Goal: Task Accomplishment & Management: Use online tool/utility

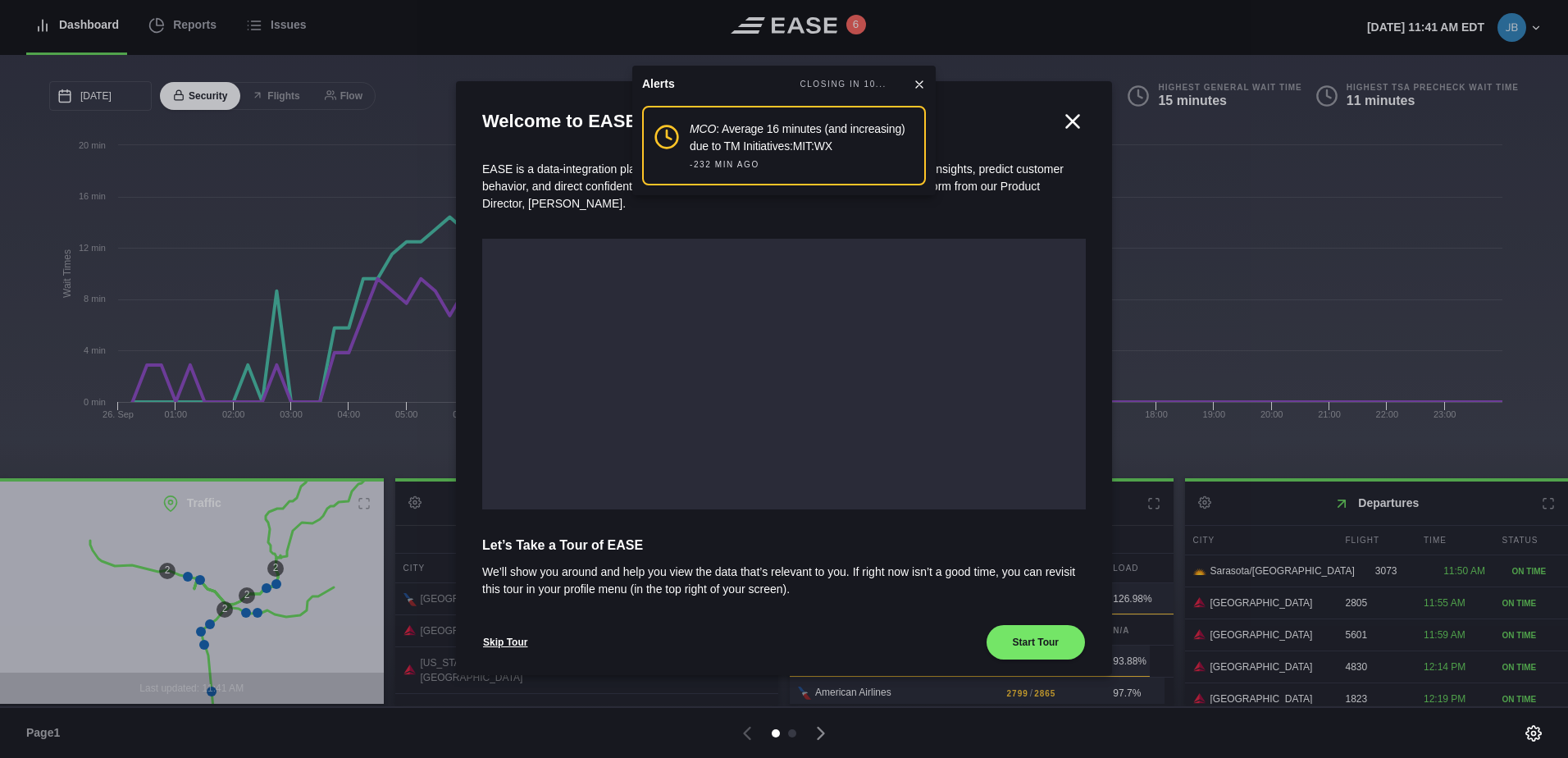
click at [1067, 119] on icon at bounding box center [1072, 120] width 12 height 12
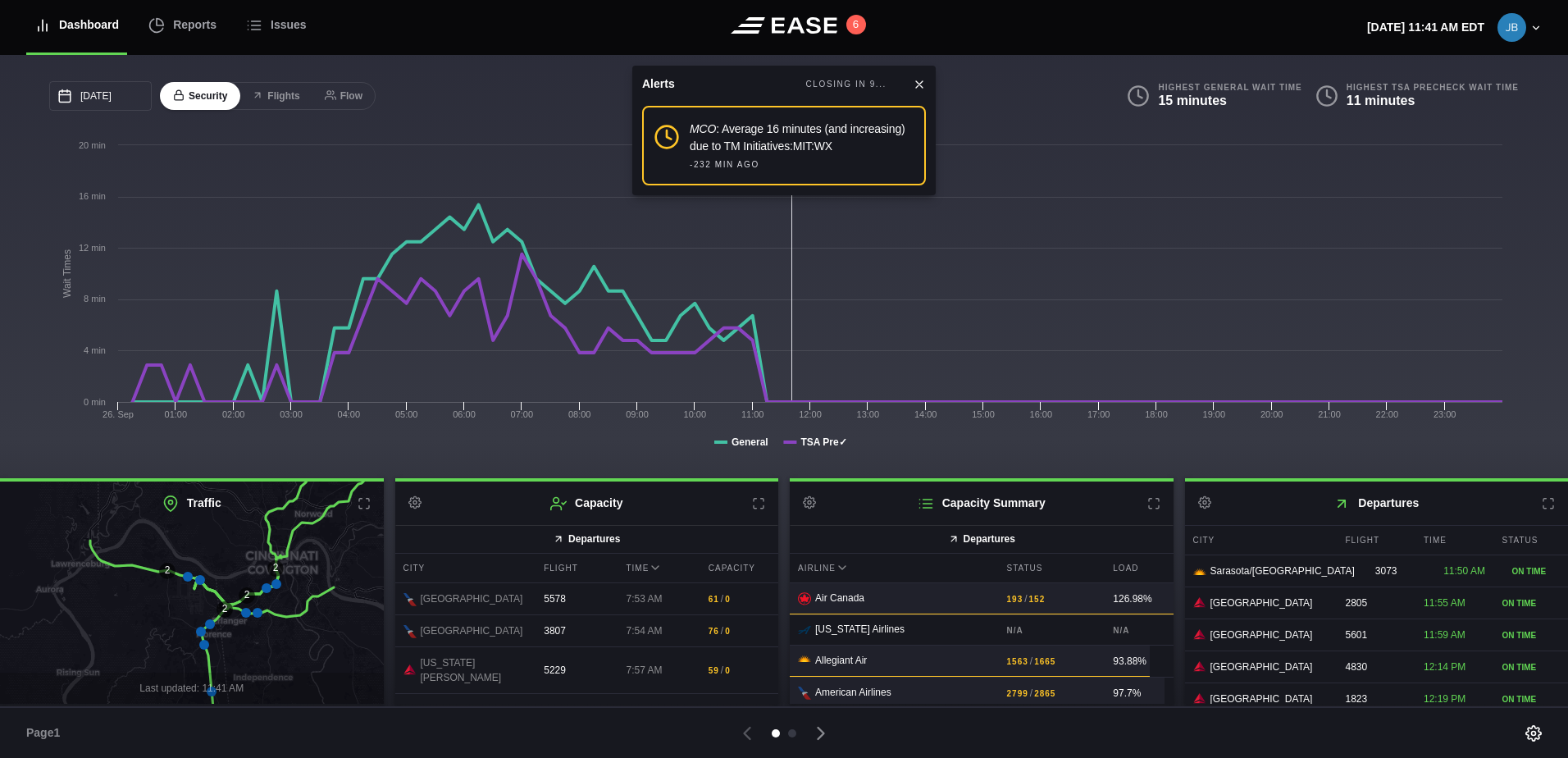
click at [922, 79] on icon at bounding box center [919, 84] width 13 height 13
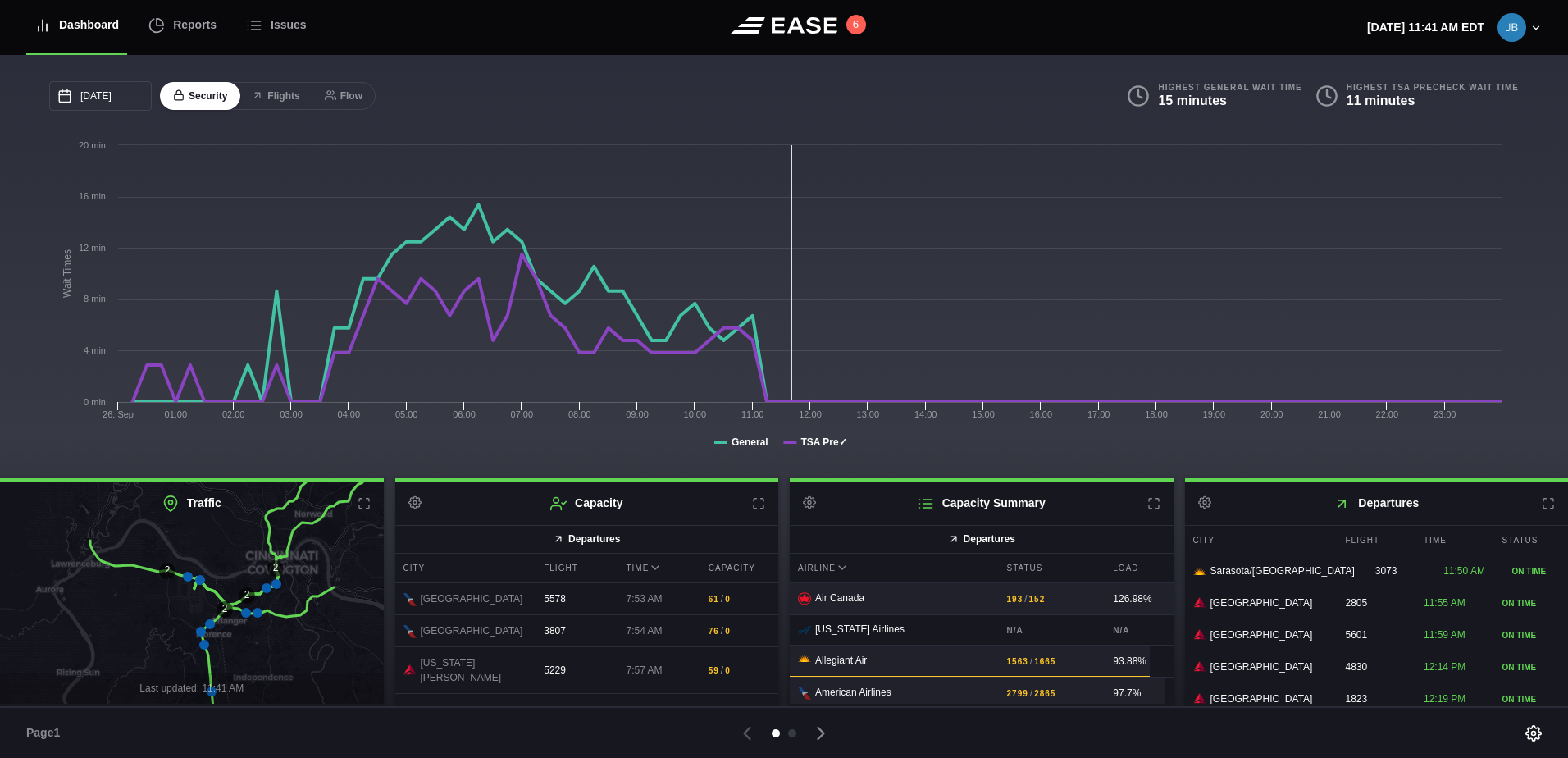
click at [760, 509] on icon at bounding box center [759, 503] width 13 height 13
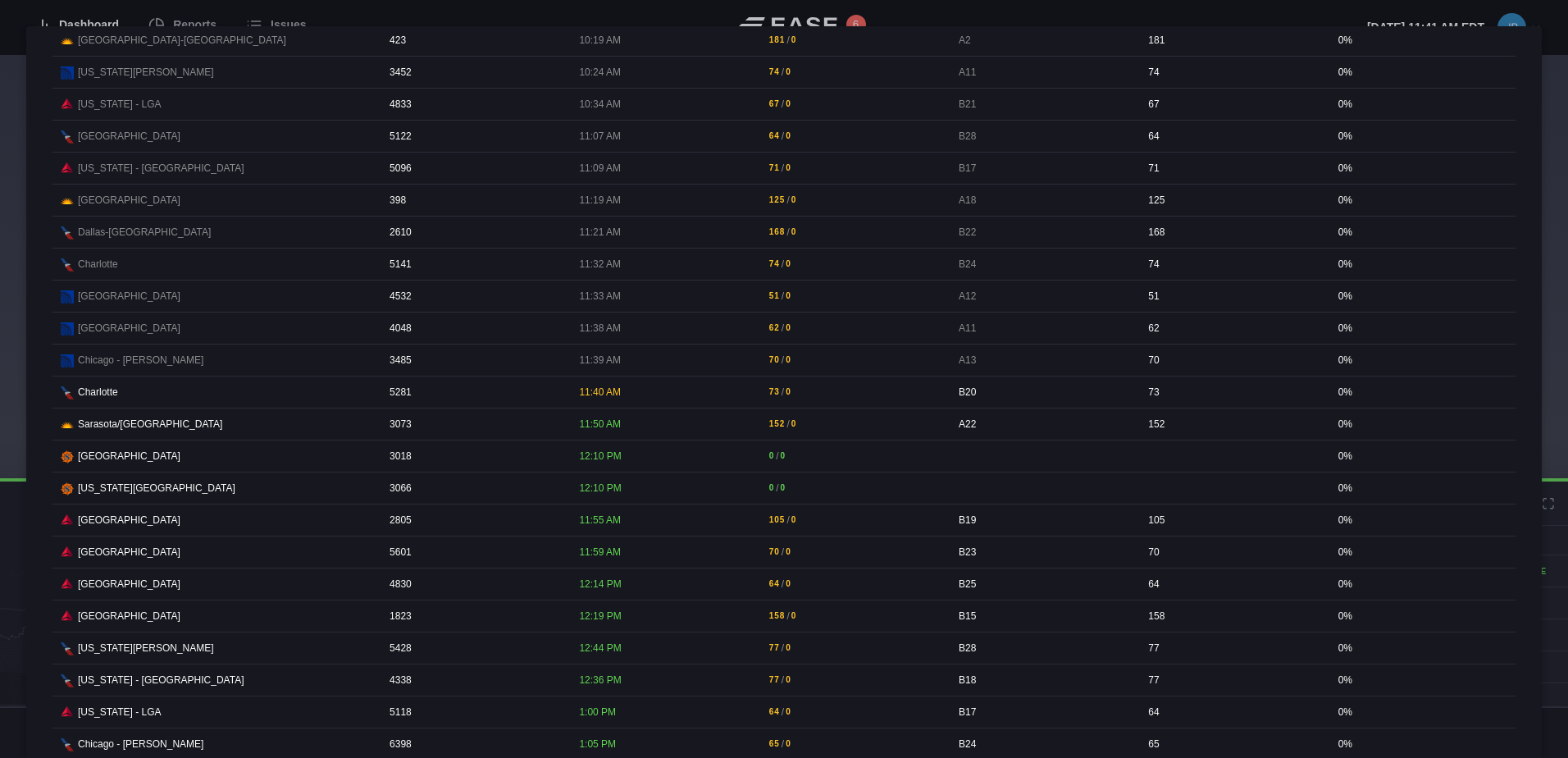
scroll to position [1804, 0]
click at [1459, 8] on div at bounding box center [784, 379] width 1568 height 758
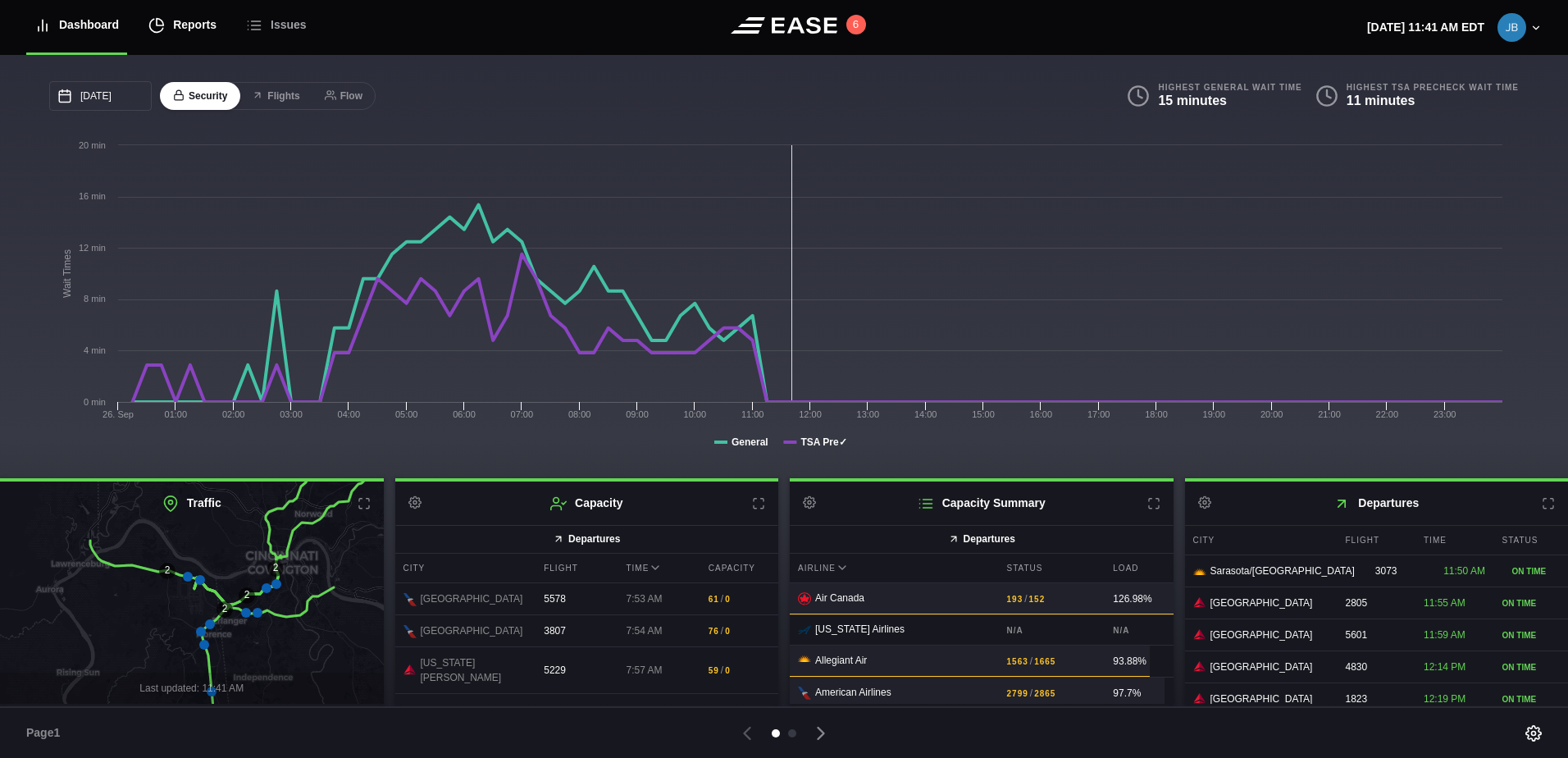
click at [205, 25] on div "Reports" at bounding box center [182, 24] width 68 height 55
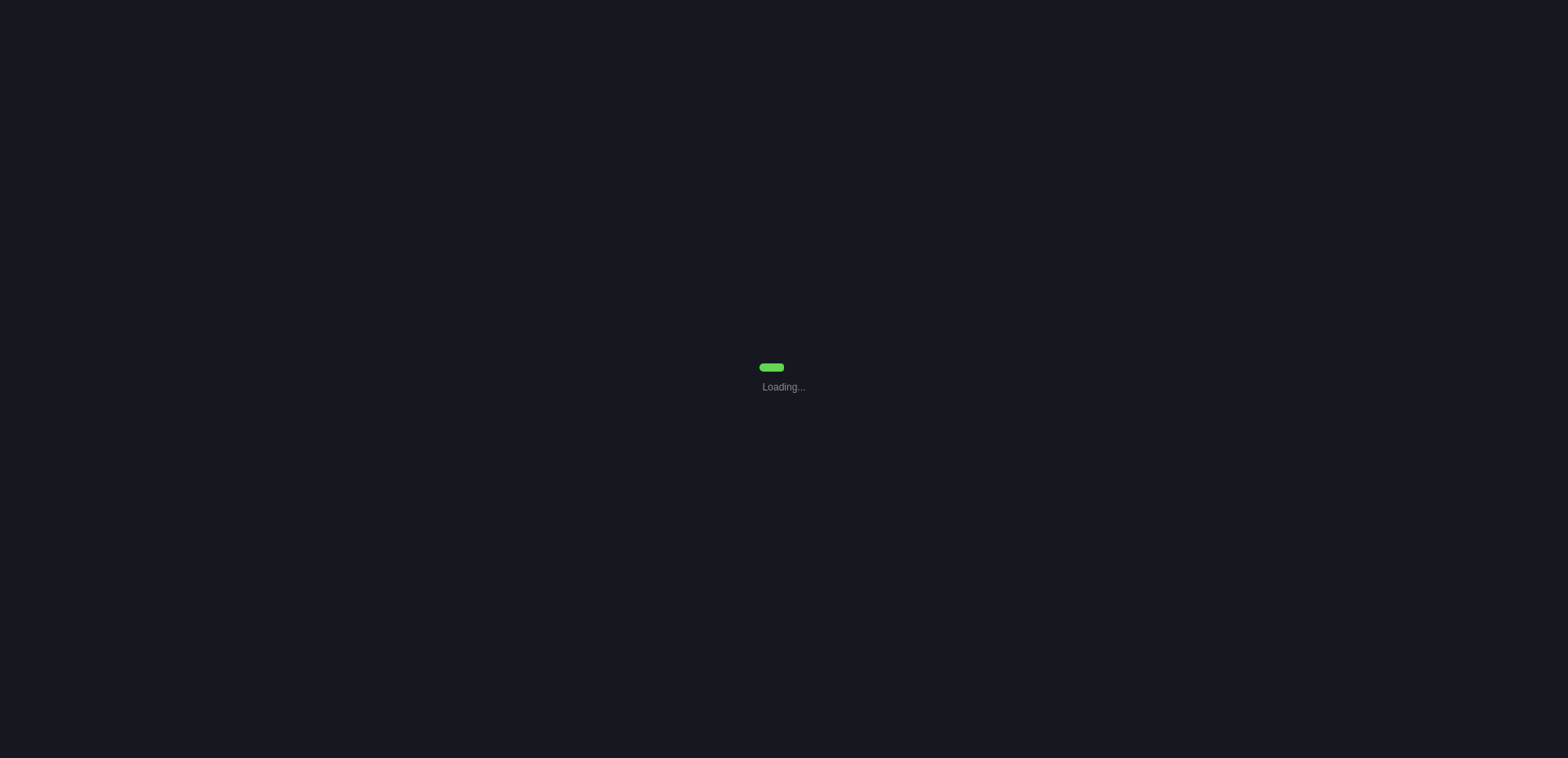
select select "7"
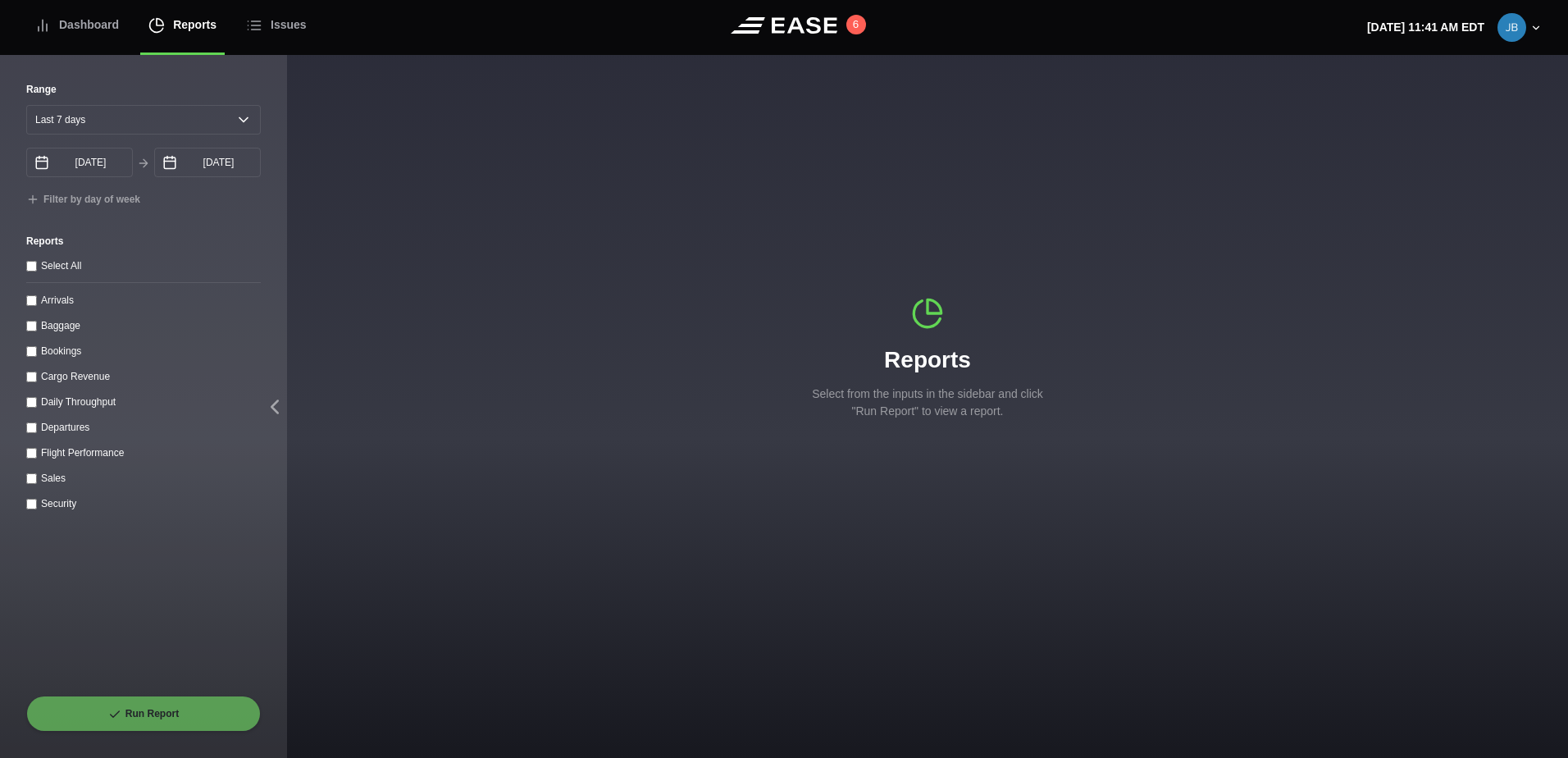
click at [29, 484] on input "Sales" at bounding box center [32, 479] width 11 height 11
checkbox input "true"
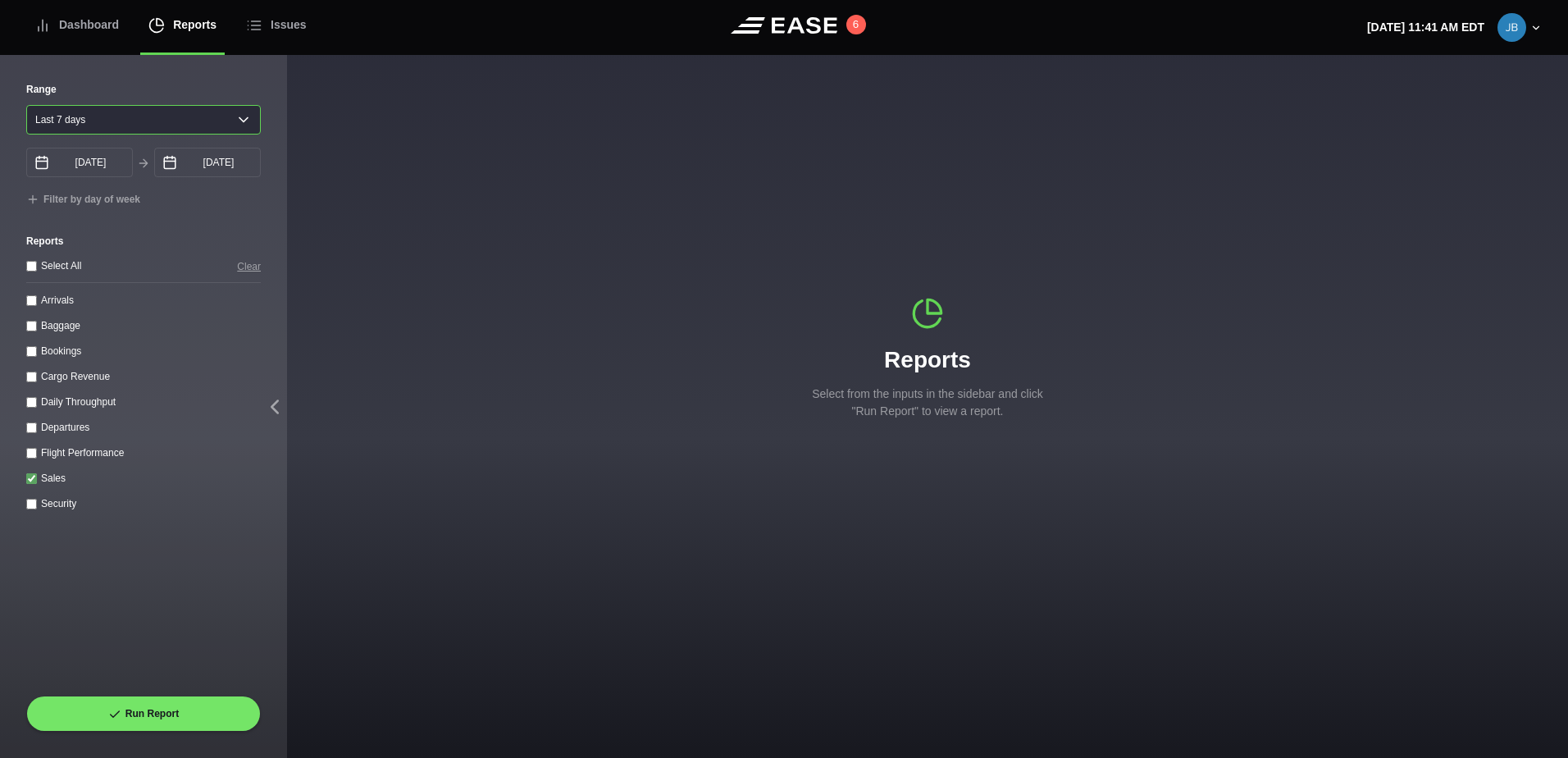
click at [226, 122] on select "[DATE] Last 7 days Last 14 days Last 30 days Last 6 weeks" at bounding box center [143, 120] width 234 height 30
select select "30"
click at [26, 105] on select "[DATE] Last 7 days Last 14 days Last 30 days Last 6 weeks" at bounding box center [143, 120] width 234 height 30
type input "[DATE]"
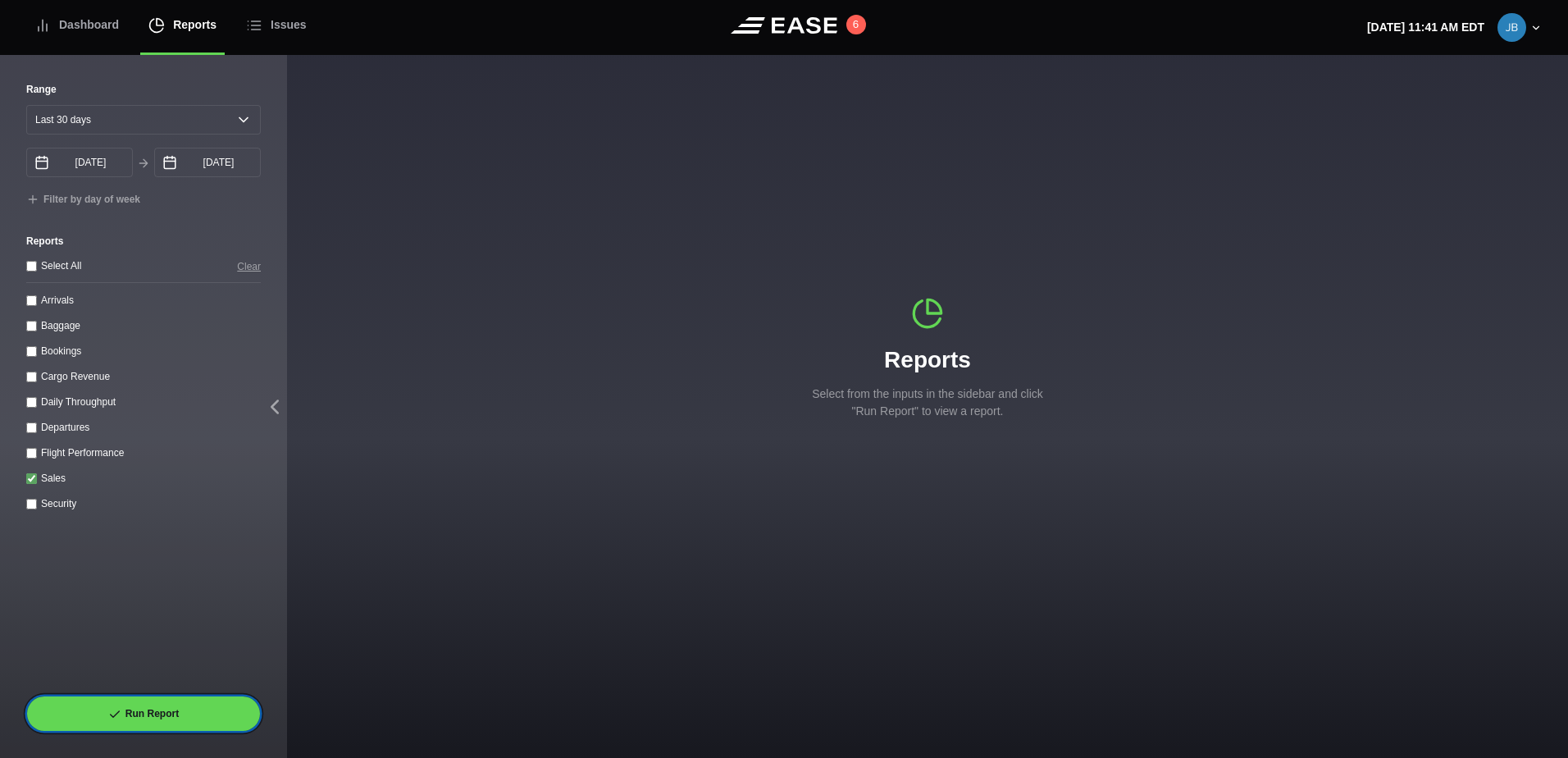
click at [169, 710] on button "Run Report" at bounding box center [143, 713] width 234 height 36
select select "30"
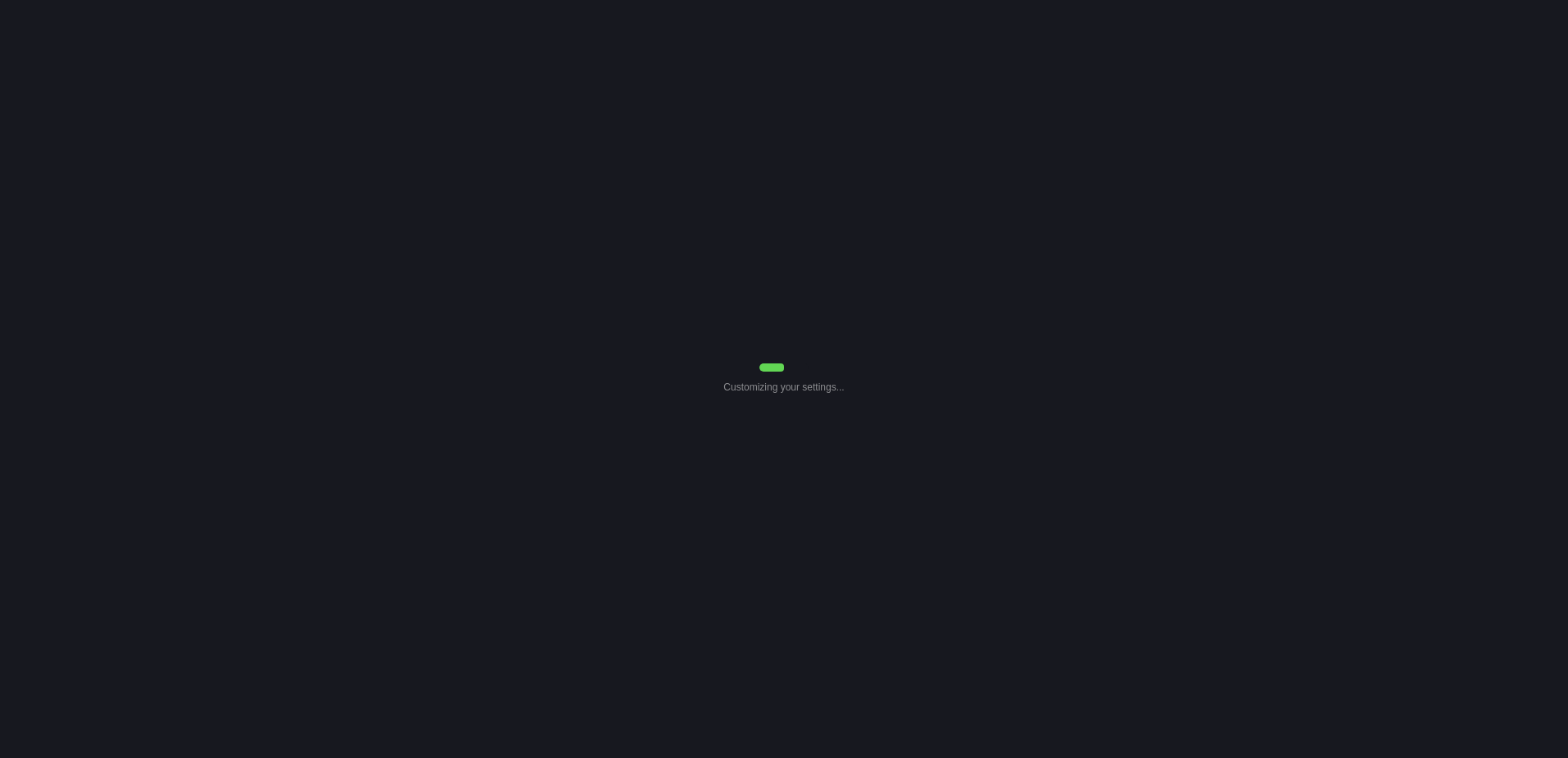
select select "30"
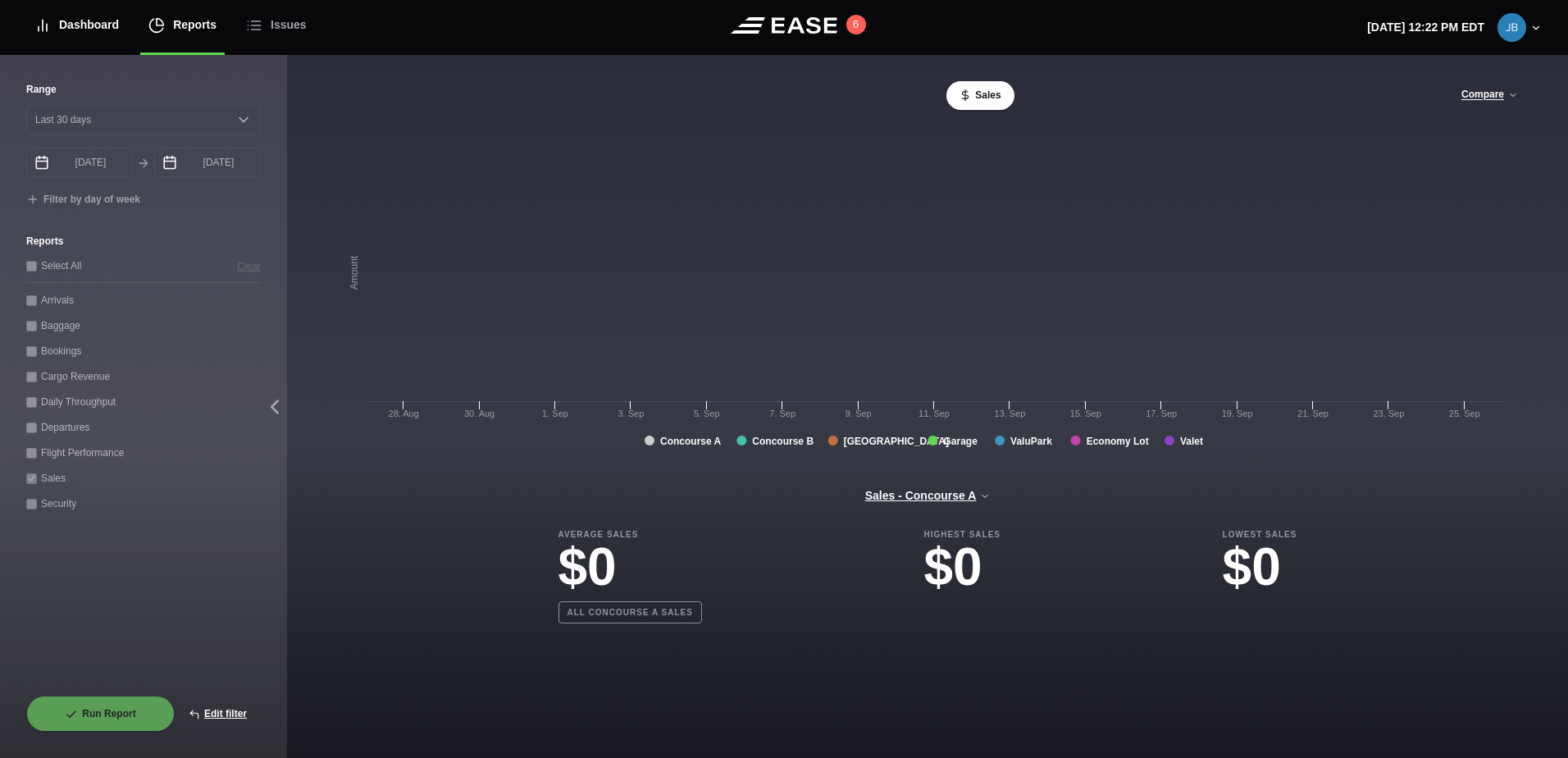
click at [100, 24] on div "Dashboard" at bounding box center [76, 24] width 84 height 55
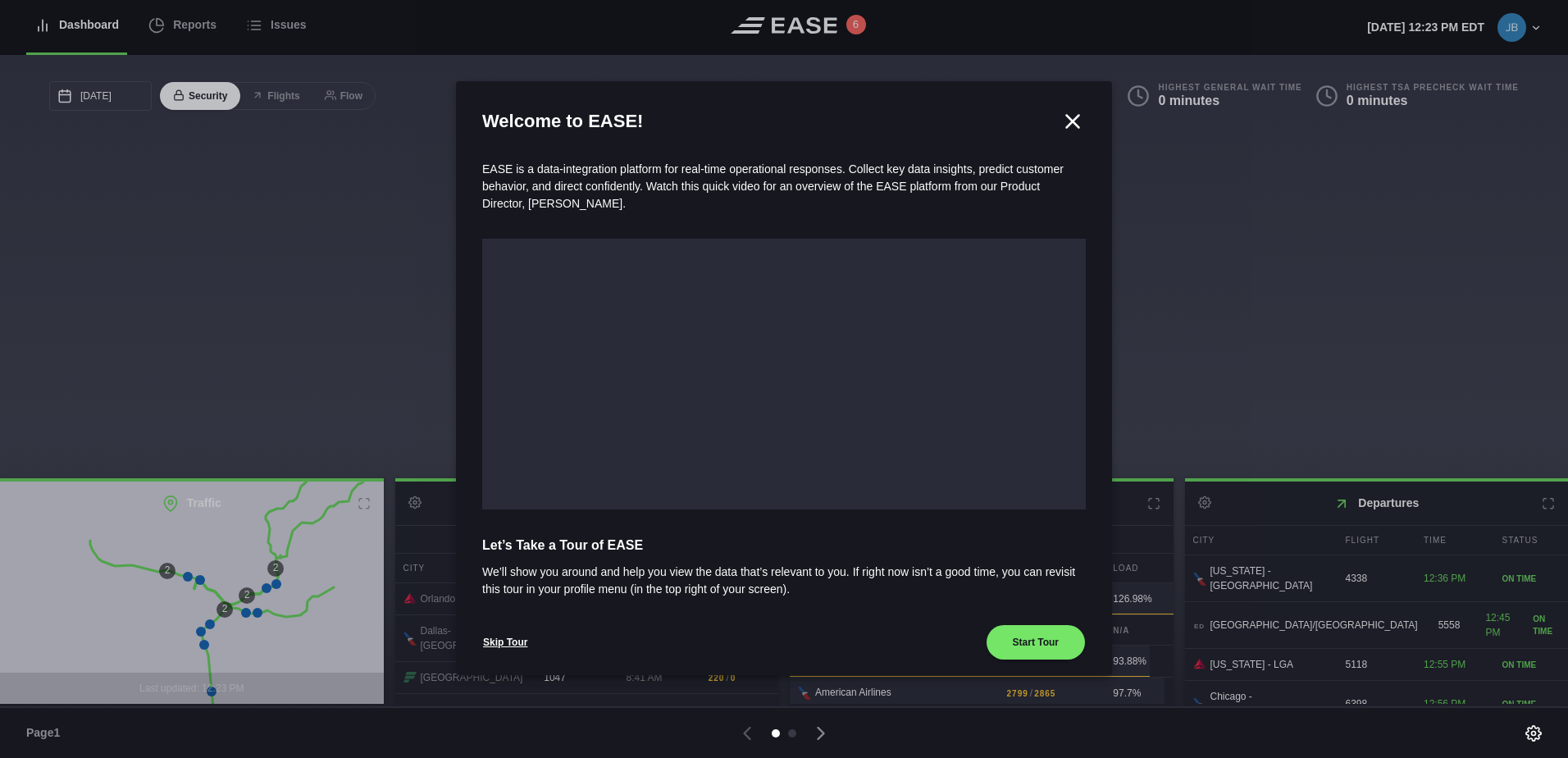
click at [1067, 118] on icon at bounding box center [1072, 121] width 25 height 25
